Goal: Information Seeking & Learning: Learn about a topic

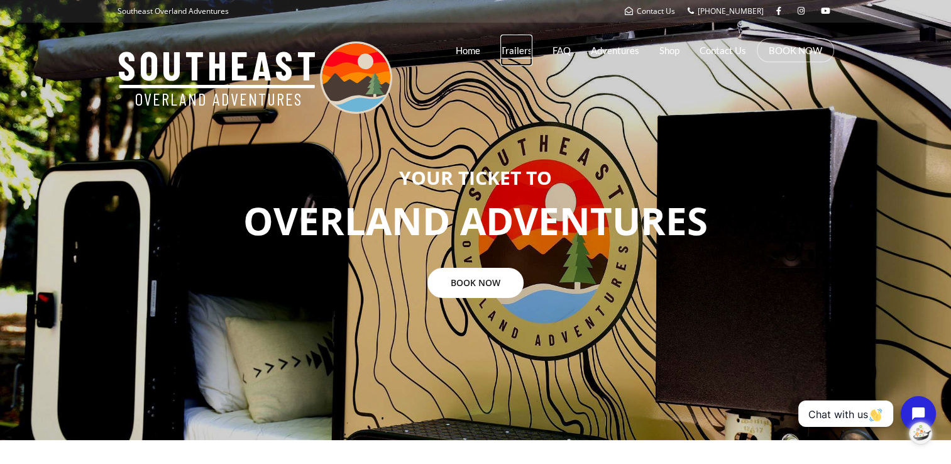
click at [515, 53] on link "Trailers" at bounding box center [516, 50] width 32 height 31
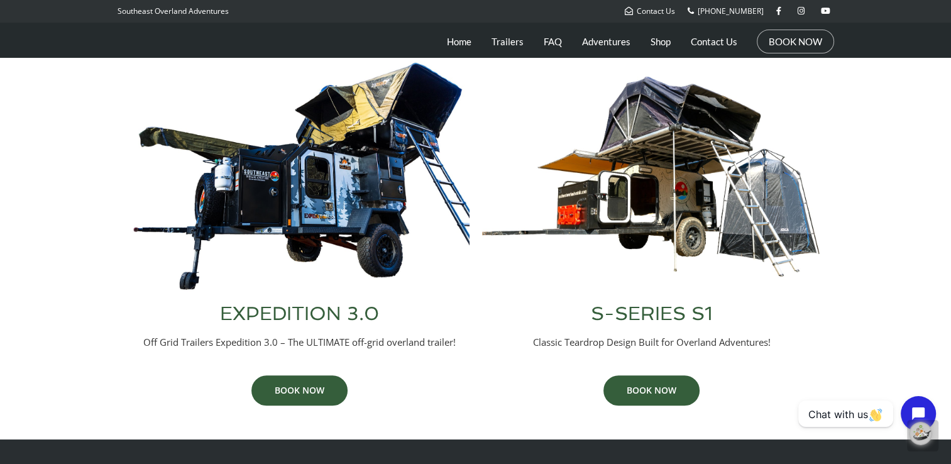
scroll to position [518, 0]
click at [295, 383] on link "BOOK NOW" at bounding box center [299, 390] width 96 height 30
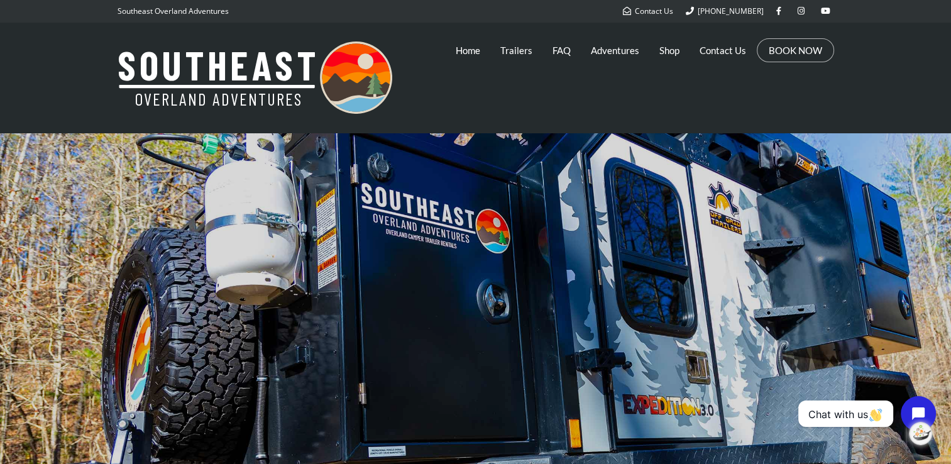
click at [612, 254] on div at bounding box center [475, 353] width 951 height 440
click at [558, 52] on link "FAQ" at bounding box center [561, 50] width 18 height 31
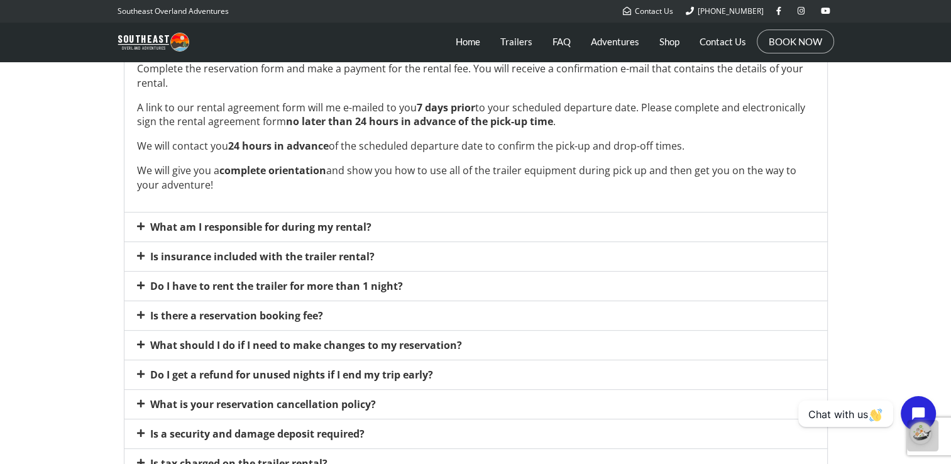
scroll to position [435, 0]
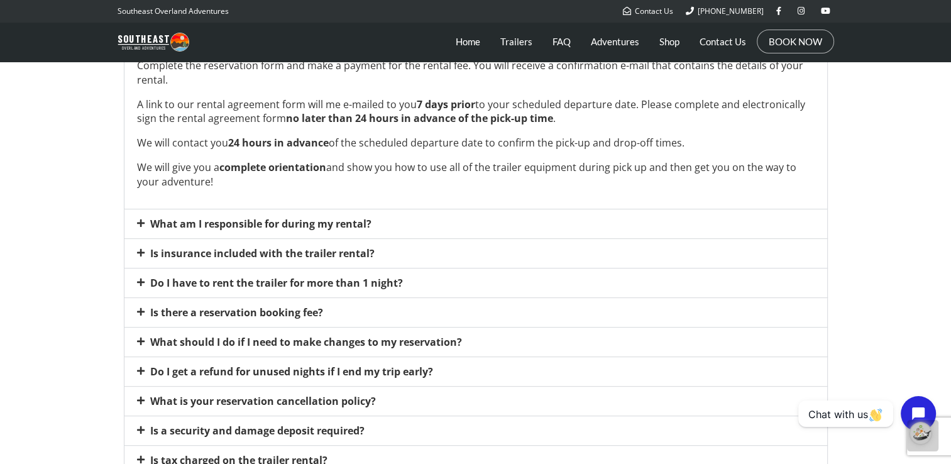
click at [141, 363] on div "Do I get a refund for unused nights if I end my trip early?" at bounding box center [475, 371] width 703 height 29
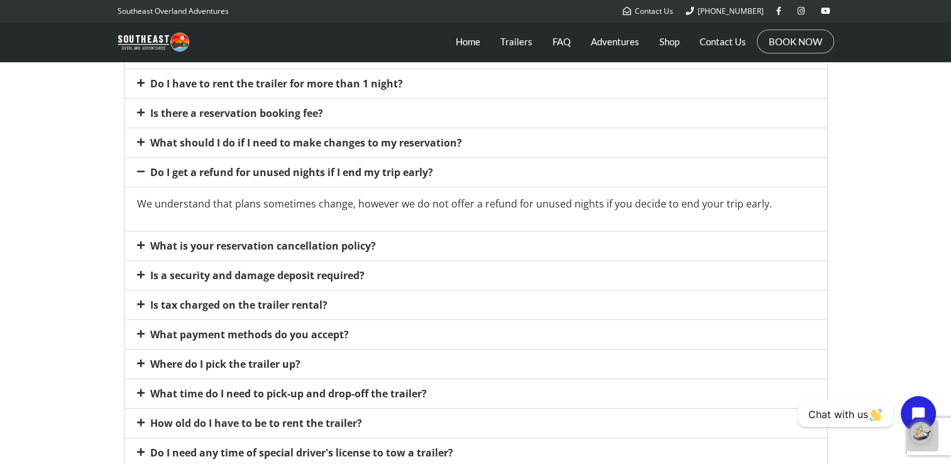
click at [138, 168] on icon at bounding box center [141, 171] width 8 height 9
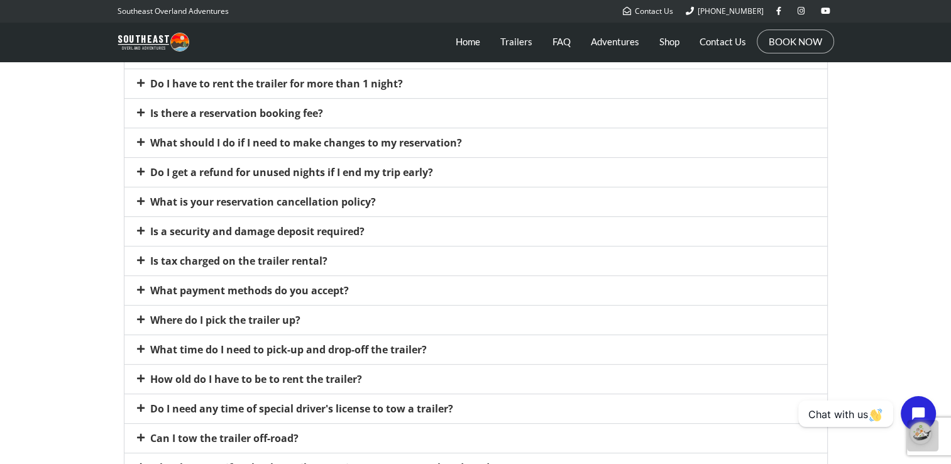
click at [142, 229] on icon at bounding box center [141, 230] width 8 height 9
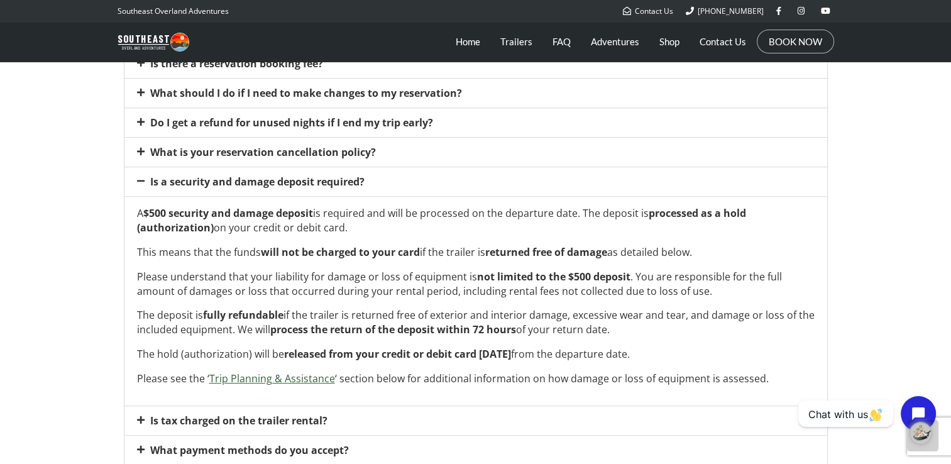
scroll to position [490, 0]
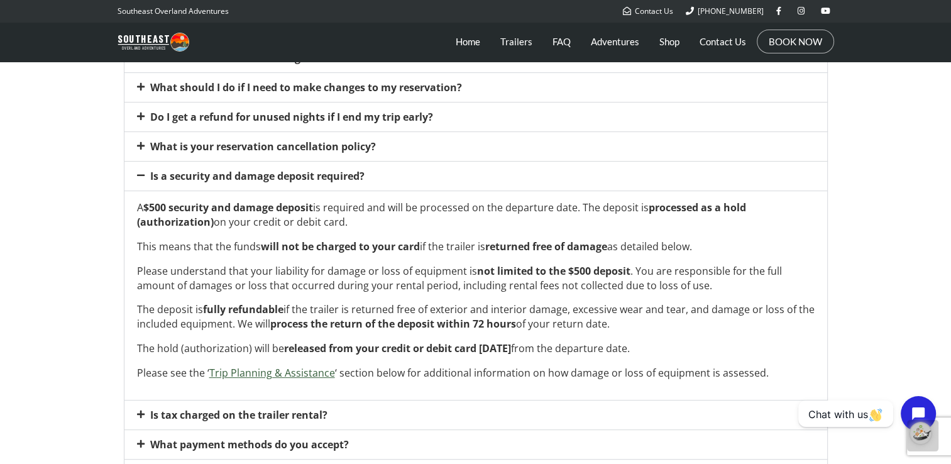
click at [138, 174] on icon at bounding box center [141, 175] width 8 height 9
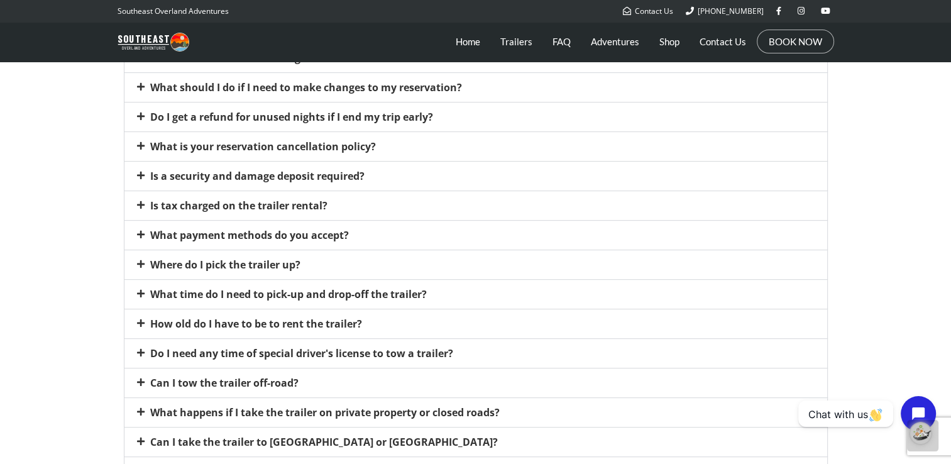
click at [137, 234] on icon at bounding box center [141, 234] width 8 height 9
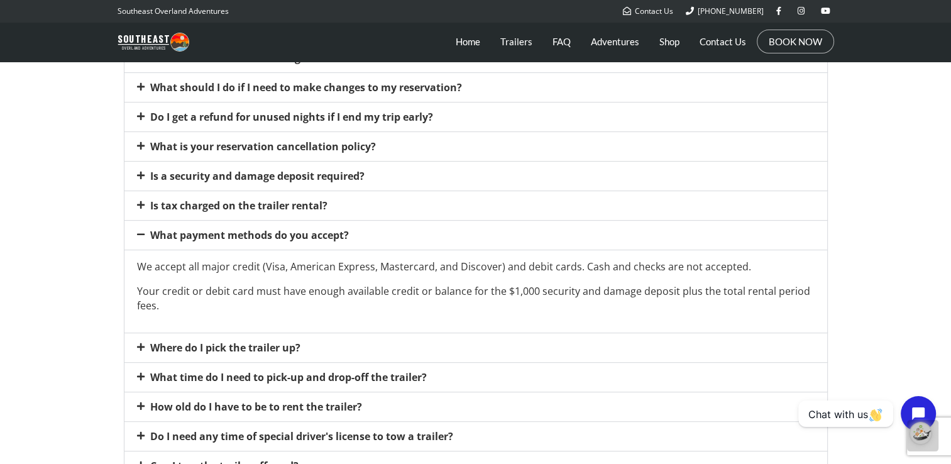
click at [137, 233] on icon at bounding box center [141, 234] width 8 height 9
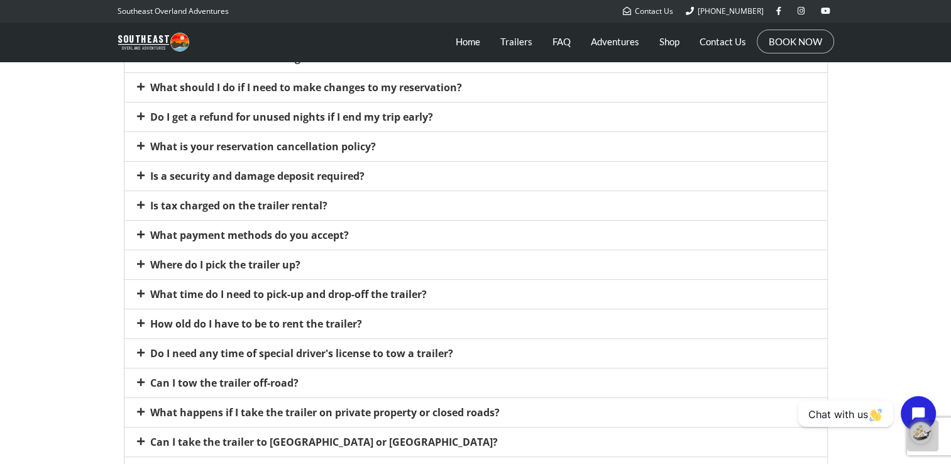
click at [142, 260] on icon at bounding box center [141, 264] width 8 height 9
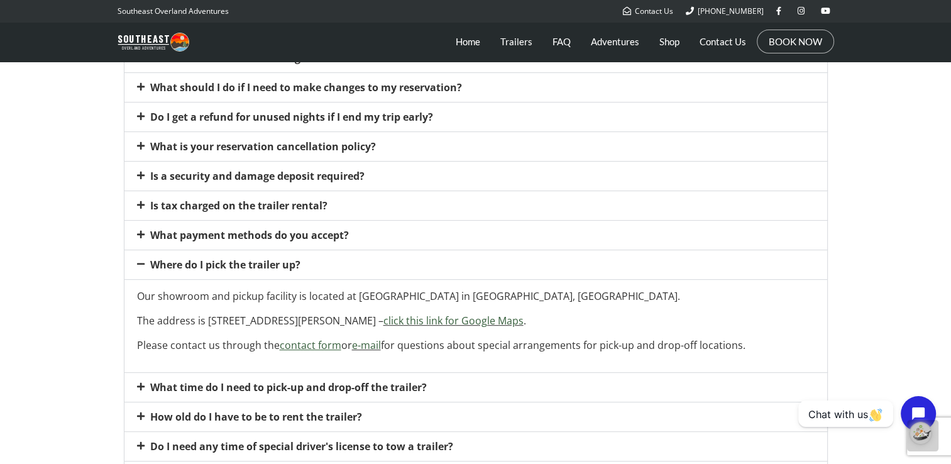
click at [142, 260] on icon at bounding box center [141, 264] width 8 height 9
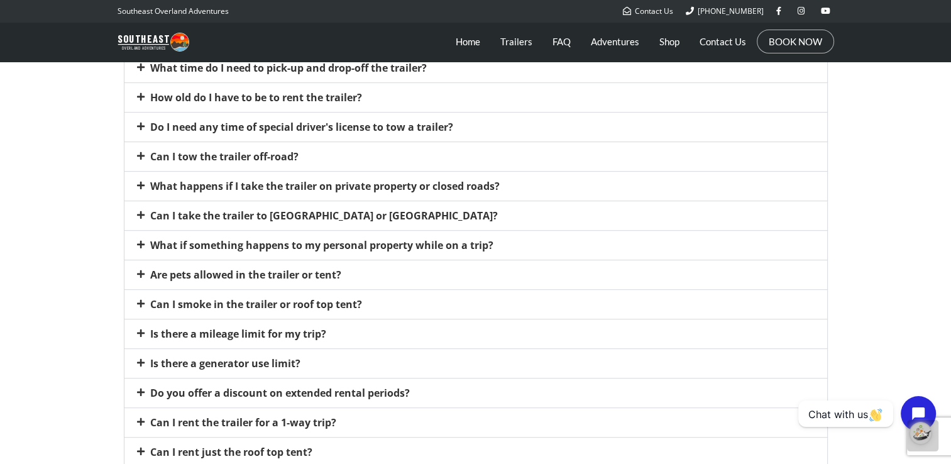
scroll to position [718, 0]
